Goal: Information Seeking & Learning: Compare options

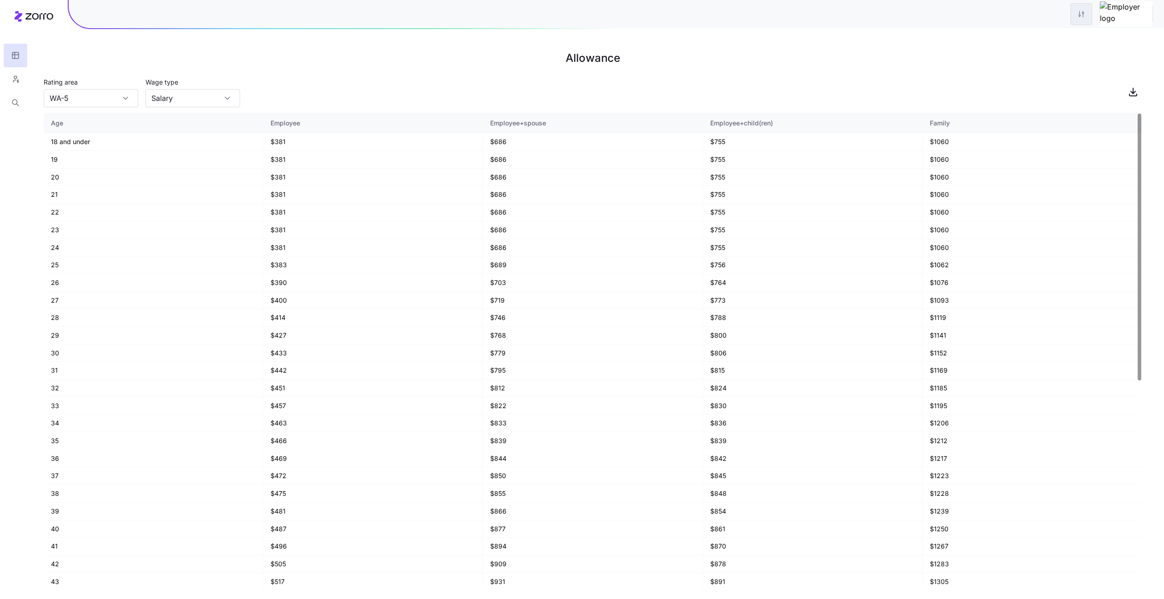
click at [1107, 13] on html "Allowance Rating area [GEOGRAPHIC_DATA]-5 Wage type Salary Age Employee Employe…" at bounding box center [582, 299] width 1164 height 599
click at [1048, 39] on div "Edit plan design" at bounding box center [1054, 38] width 48 height 10
click at [808, 56] on h1 "Allowance" at bounding box center [593, 58] width 1098 height 22
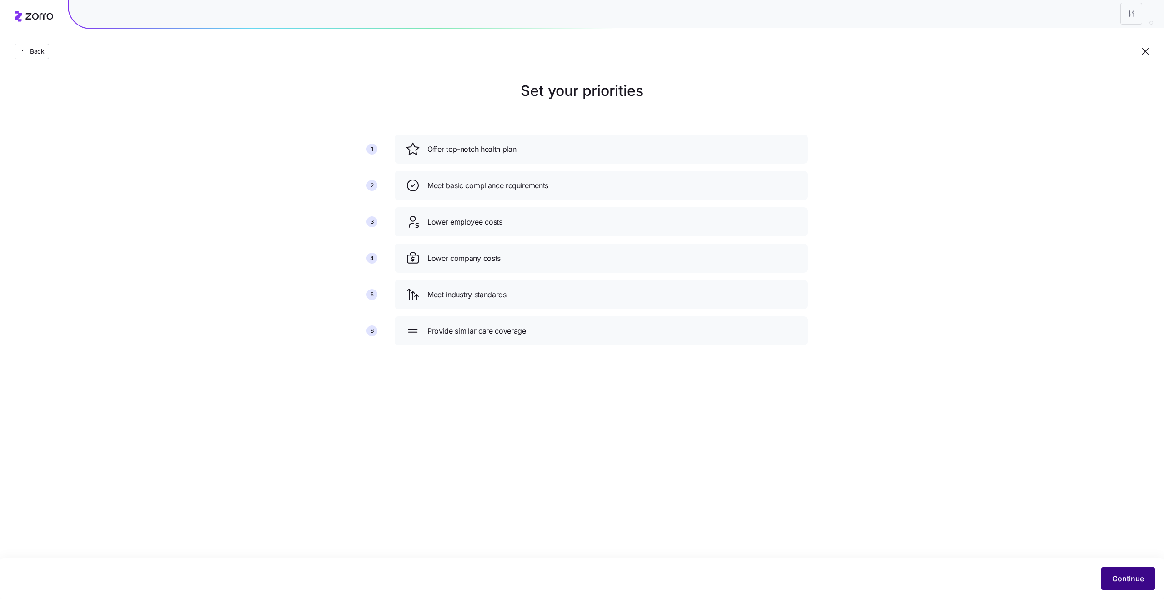
click at [1114, 572] on button "Continue" at bounding box center [1128, 578] width 54 height 23
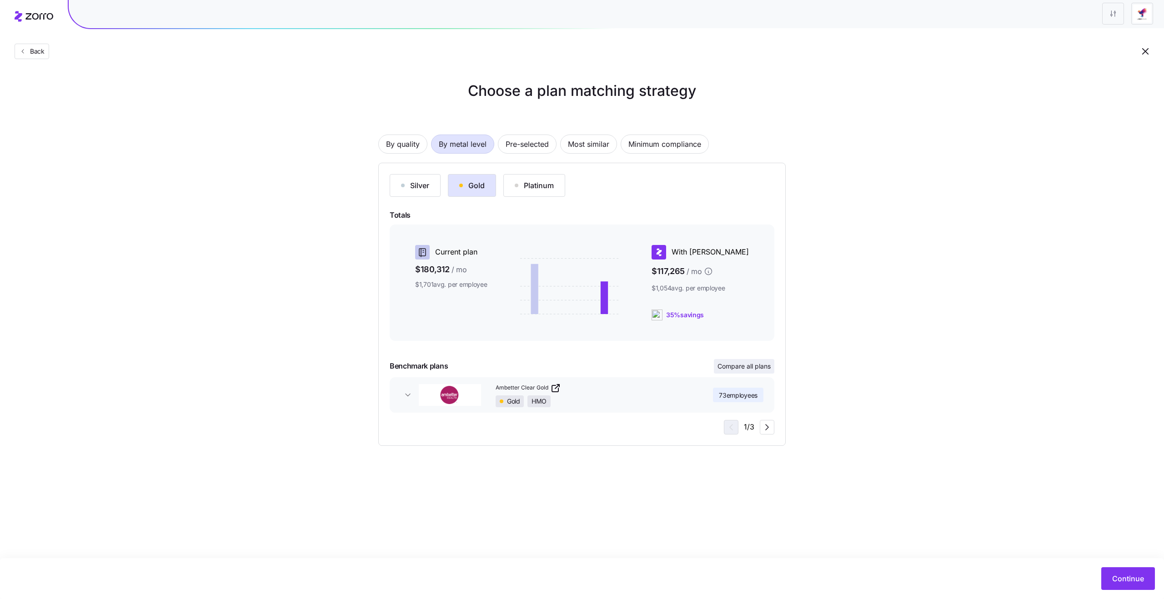
click at [734, 363] on span "Compare all plans" at bounding box center [743, 366] width 53 height 9
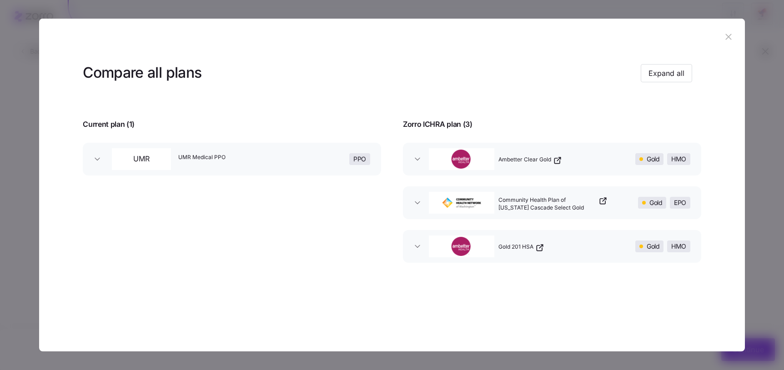
click at [739, 56] on div "Compare all plans Expand all Current plan ( 1 ) Zorro ICHRA plan ( 3 ) UMR UMR …" at bounding box center [392, 187] width 706 height 264
